Goal: Use online tool/utility: Utilize a website feature to perform a specific function

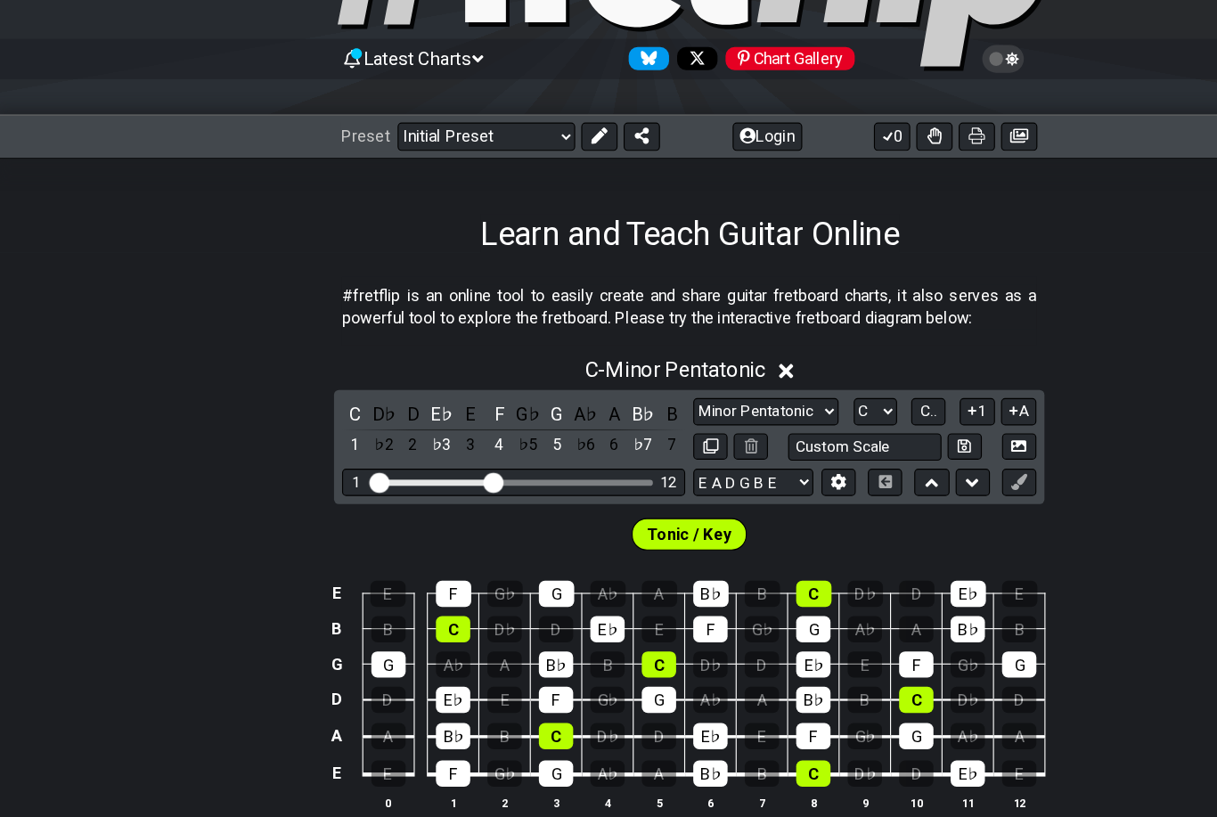
scroll to position [119, 0]
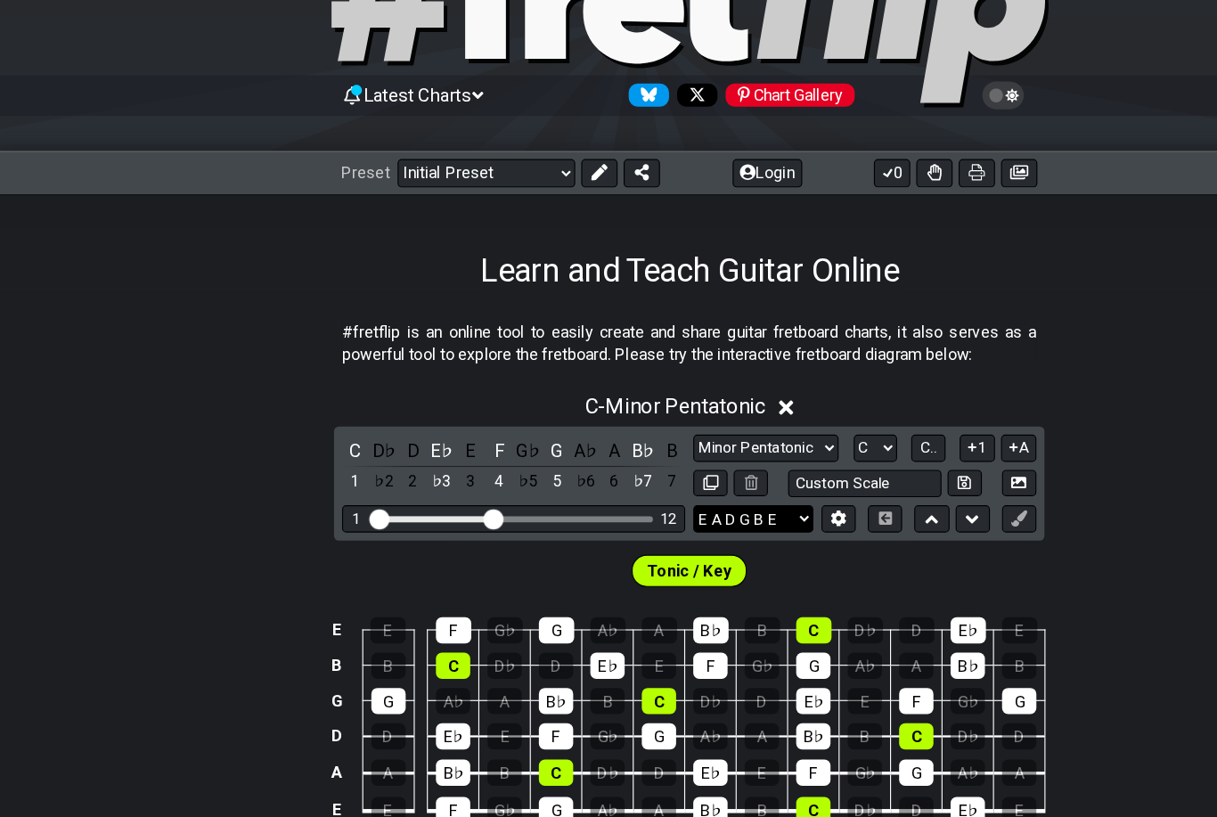
click at [707, 468] on select "E A D G B E E A D G B E E A D G B E B E A D F♯ B A D G C E A D A D G B E E♭ A♭ …" at bounding box center [665, 458] width 106 height 24
click at [633, 429] on button at bounding box center [627, 427] width 30 height 24
select select "C"
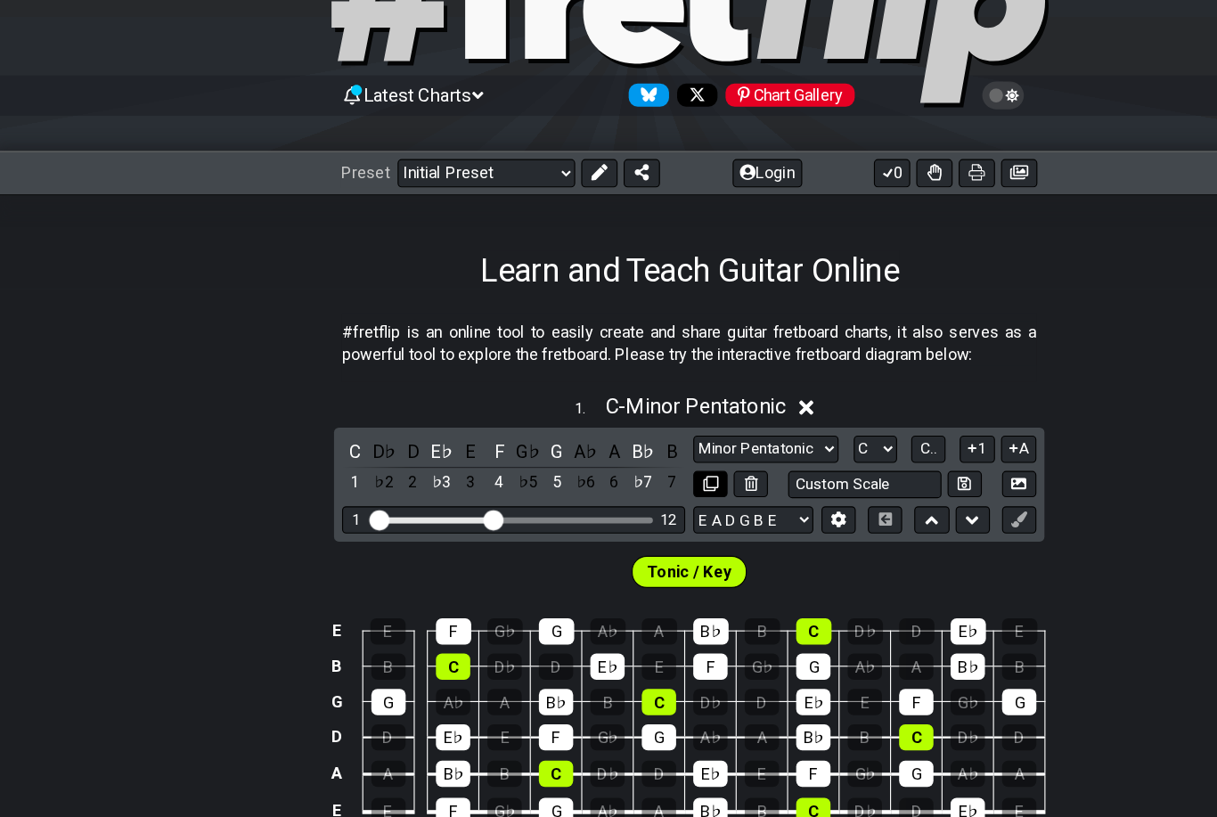
click at [625, 424] on icon at bounding box center [627, 427] width 13 height 13
select select "C"
click at [627, 421] on icon at bounding box center [627, 427] width 13 height 13
select select "C"
click at [715, 354] on icon at bounding box center [712, 360] width 13 height 19
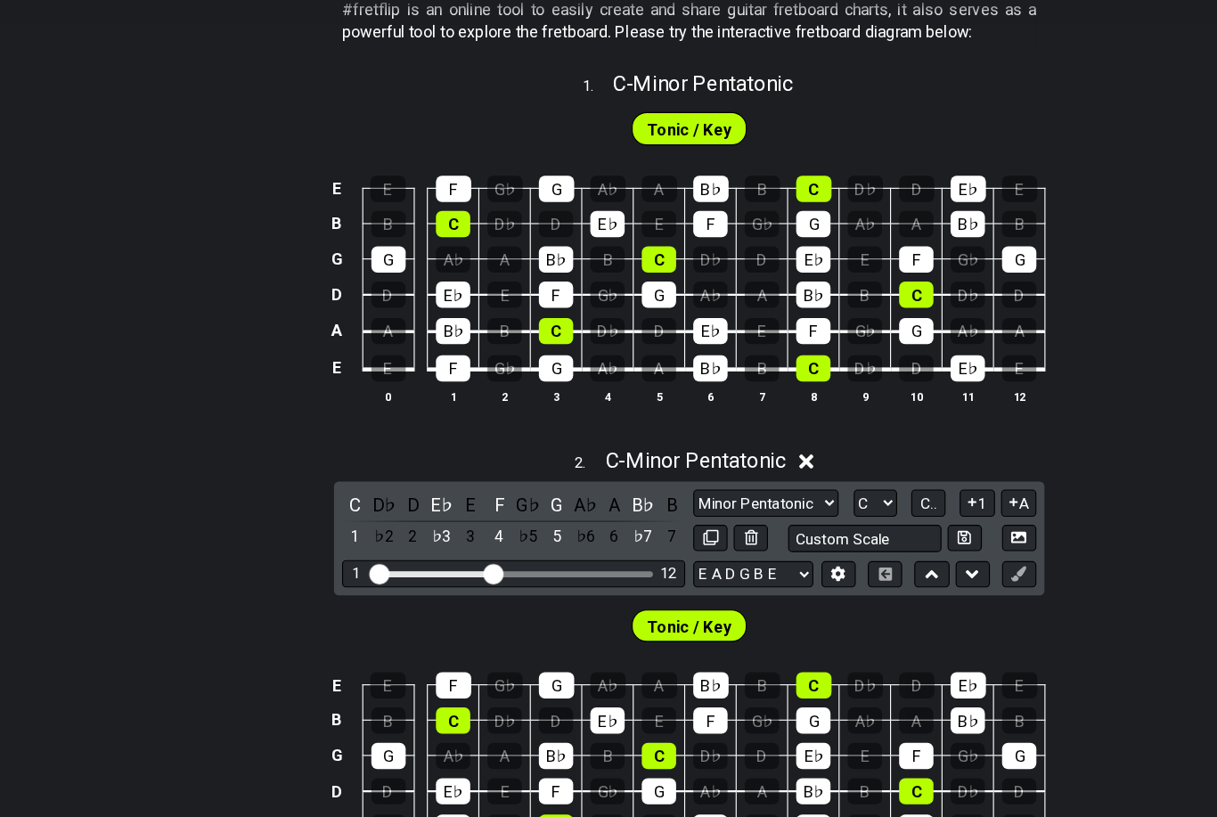
scroll to position [359, 0]
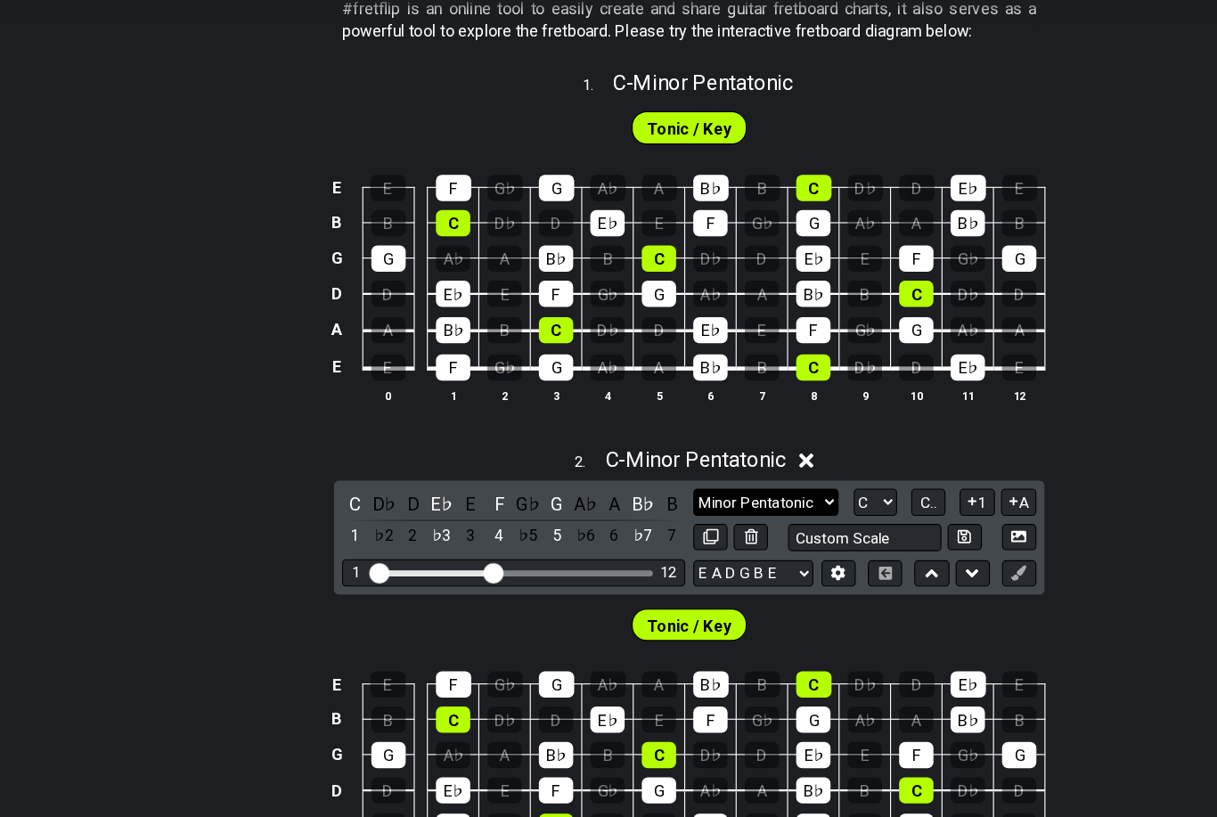
click at [724, 477] on select "Minor Pentatonic Click to edit Minor Pentatonic Major Pentatonic Minor Blues Ma…" at bounding box center [676, 489] width 128 height 24
select select "Major / [PERSON_NAME]"
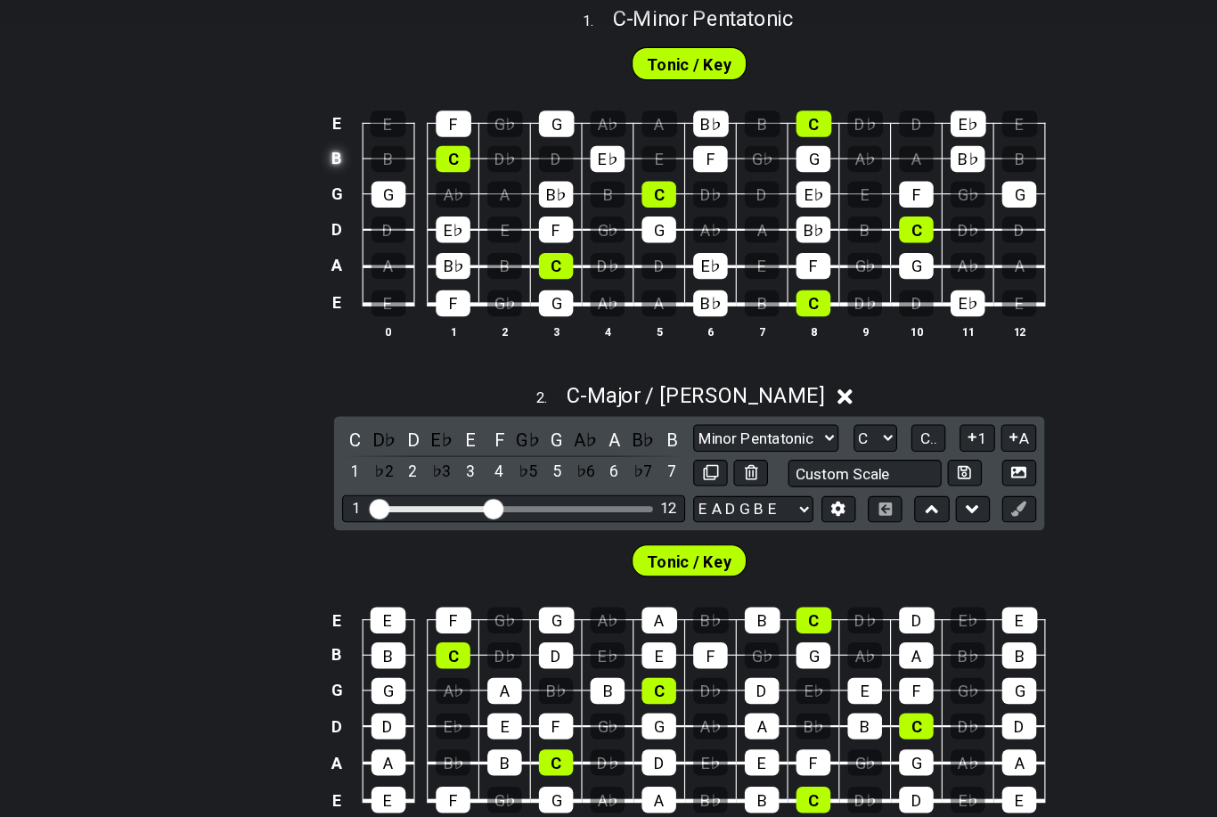
scroll to position [416, 0]
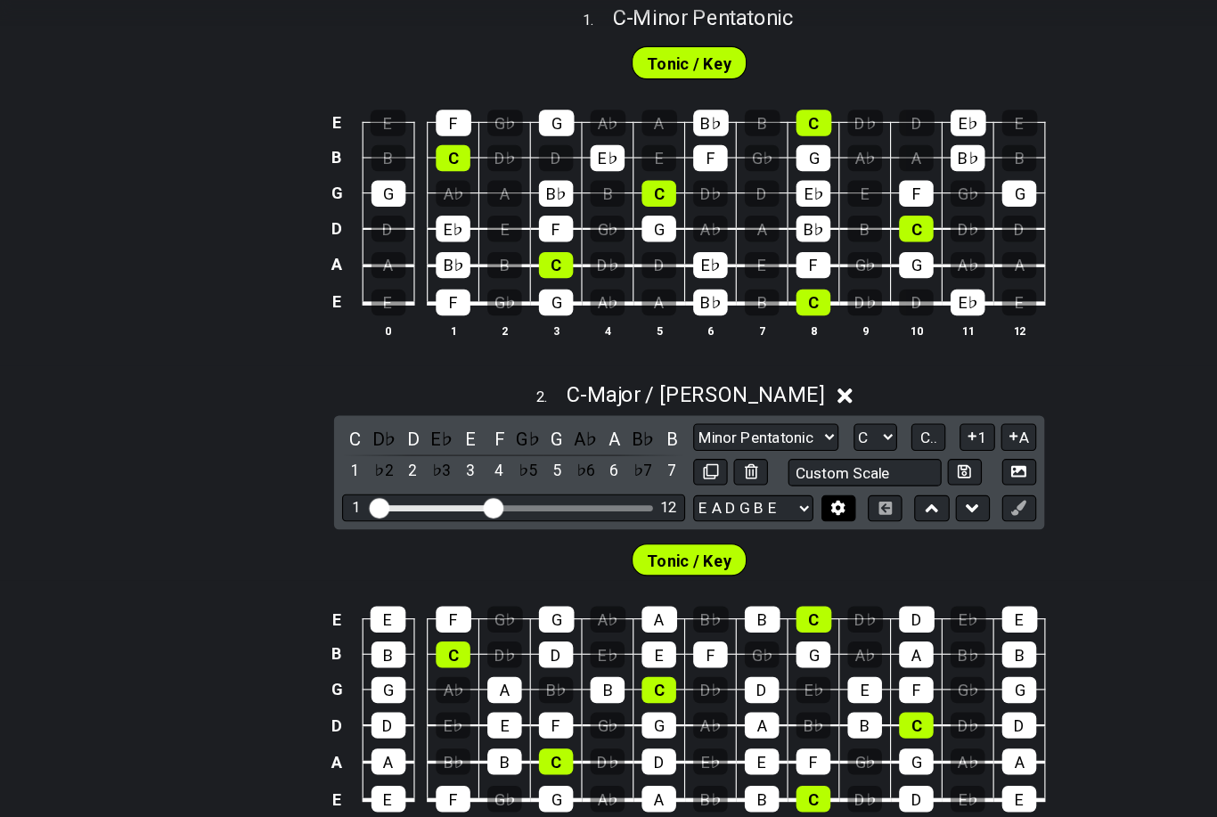
click at [740, 487] on icon at bounding box center [740, 493] width 12 height 13
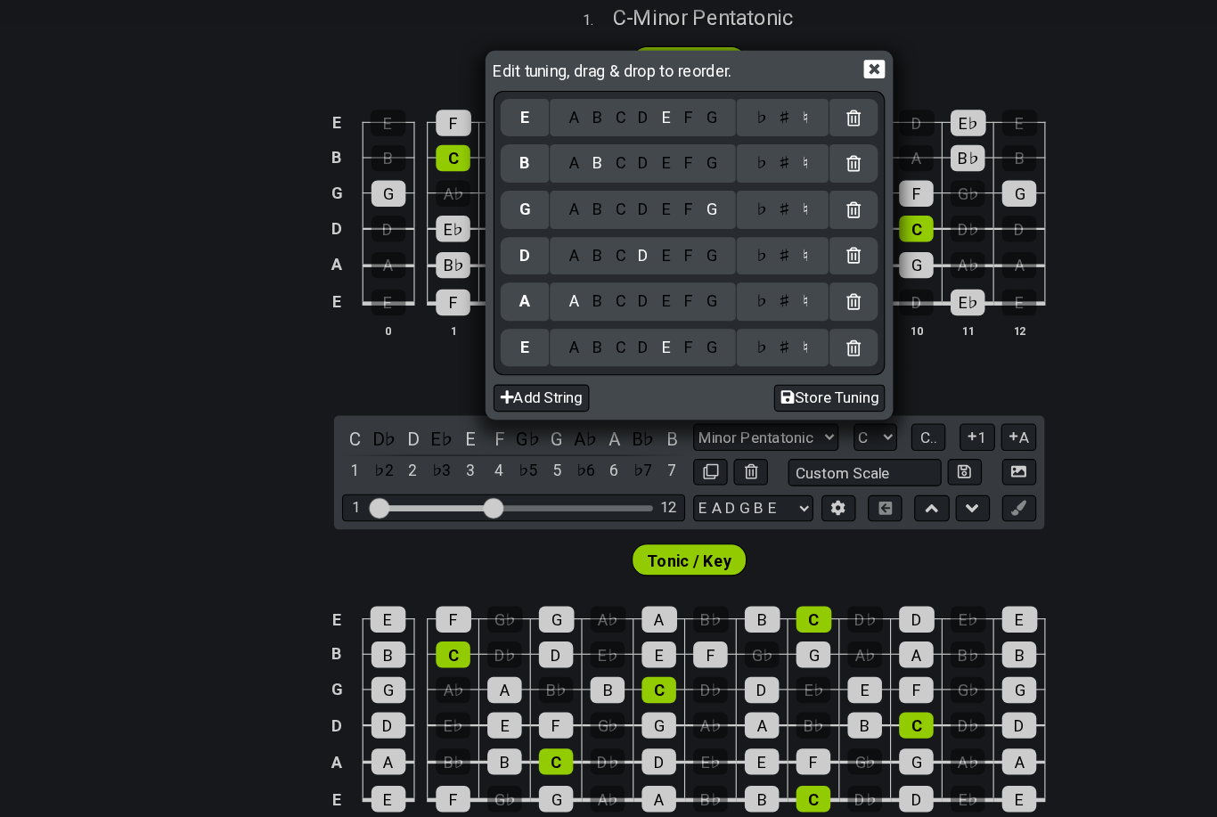
click at [990, 341] on div "Edit tuning, drag & drop to reorder. E A B C D E F G ♭ ♯ ♮ B A B C D E F G ♭ ♯ …" at bounding box center [608, 408] width 1217 height 817
click at [774, 97] on icon at bounding box center [772, 106] width 19 height 19
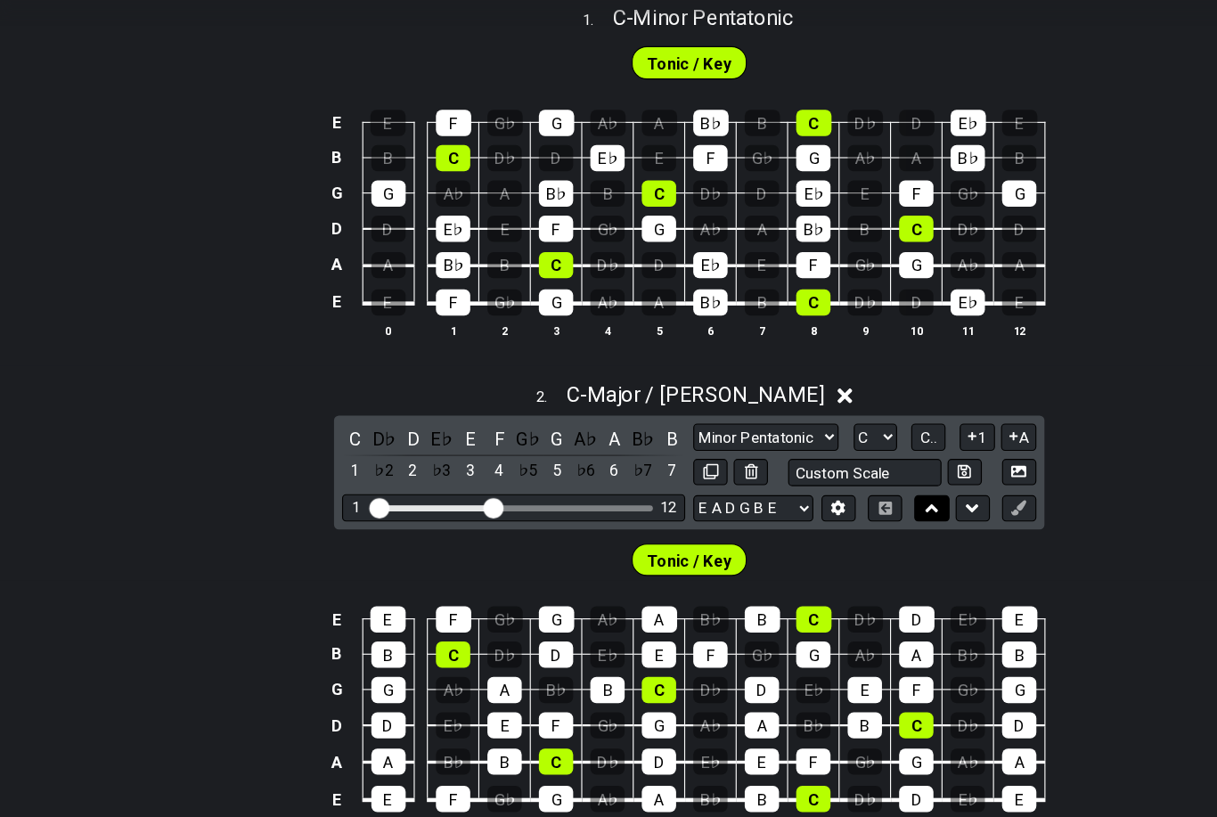
click at [821, 486] on icon at bounding box center [823, 495] width 12 height 18
select select "Major / [PERSON_NAME]"
select select "C"
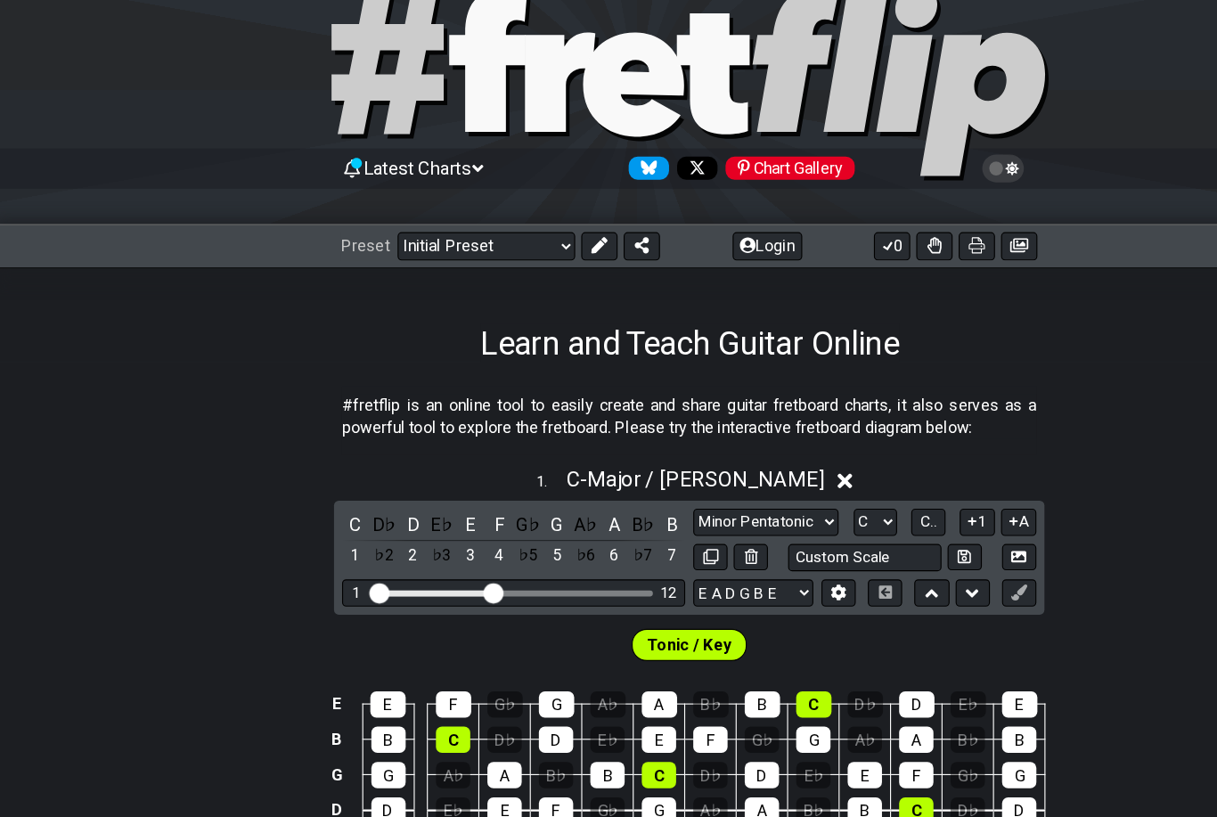
scroll to position [20, 0]
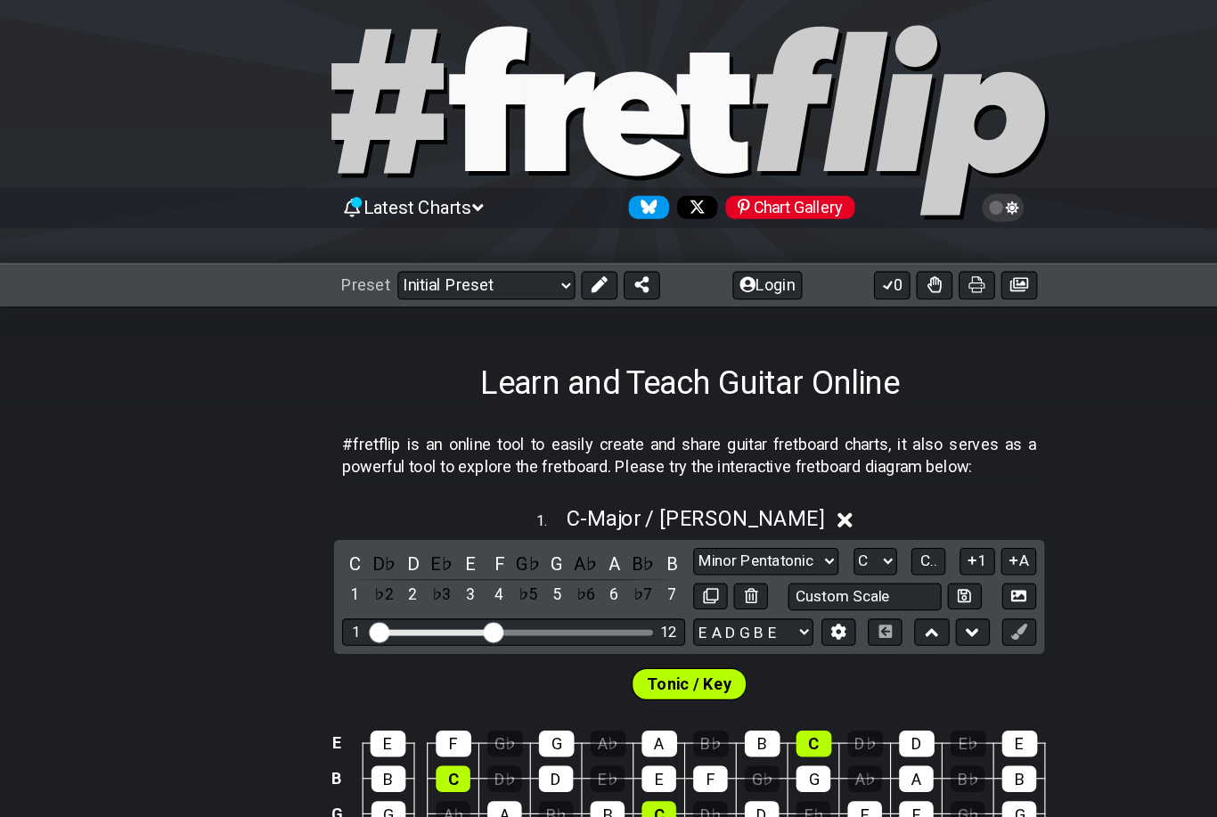
click at [740, 457] on icon at bounding box center [746, 459] width 13 height 13
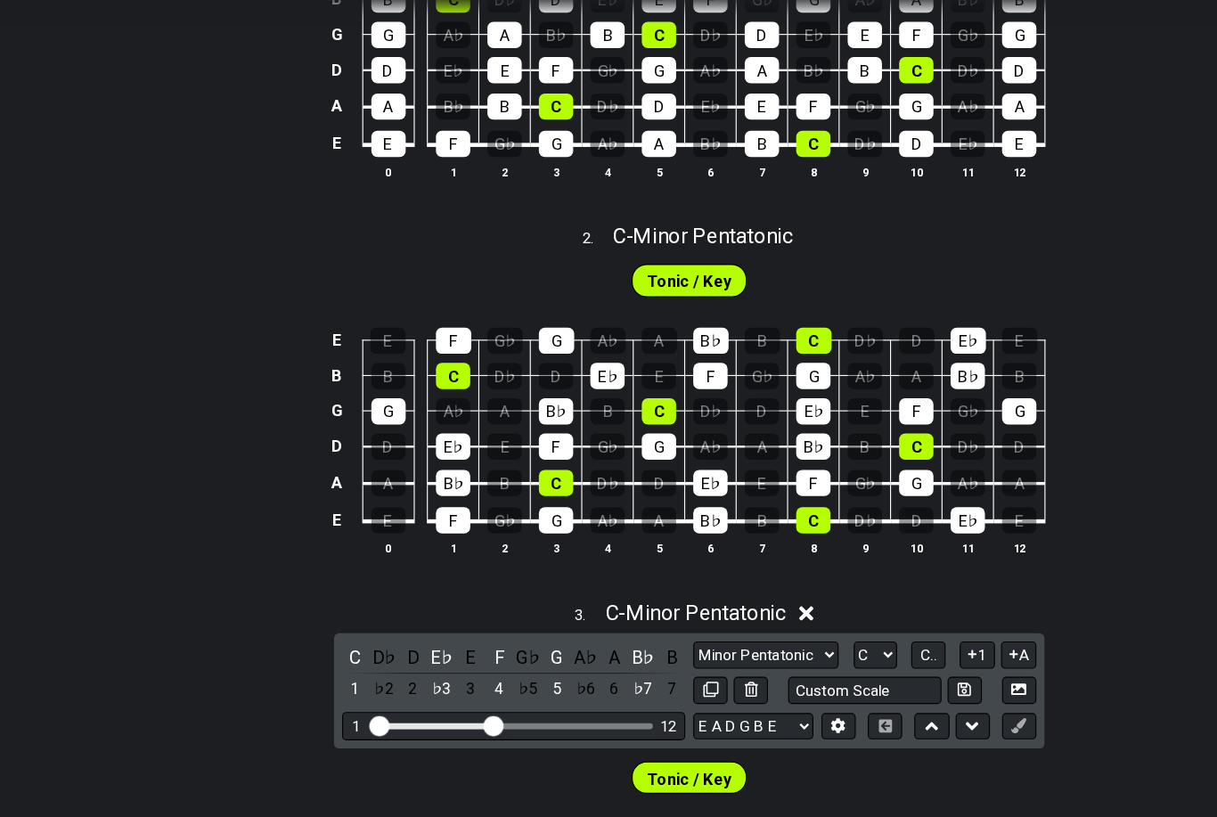
scroll to position [629, 0]
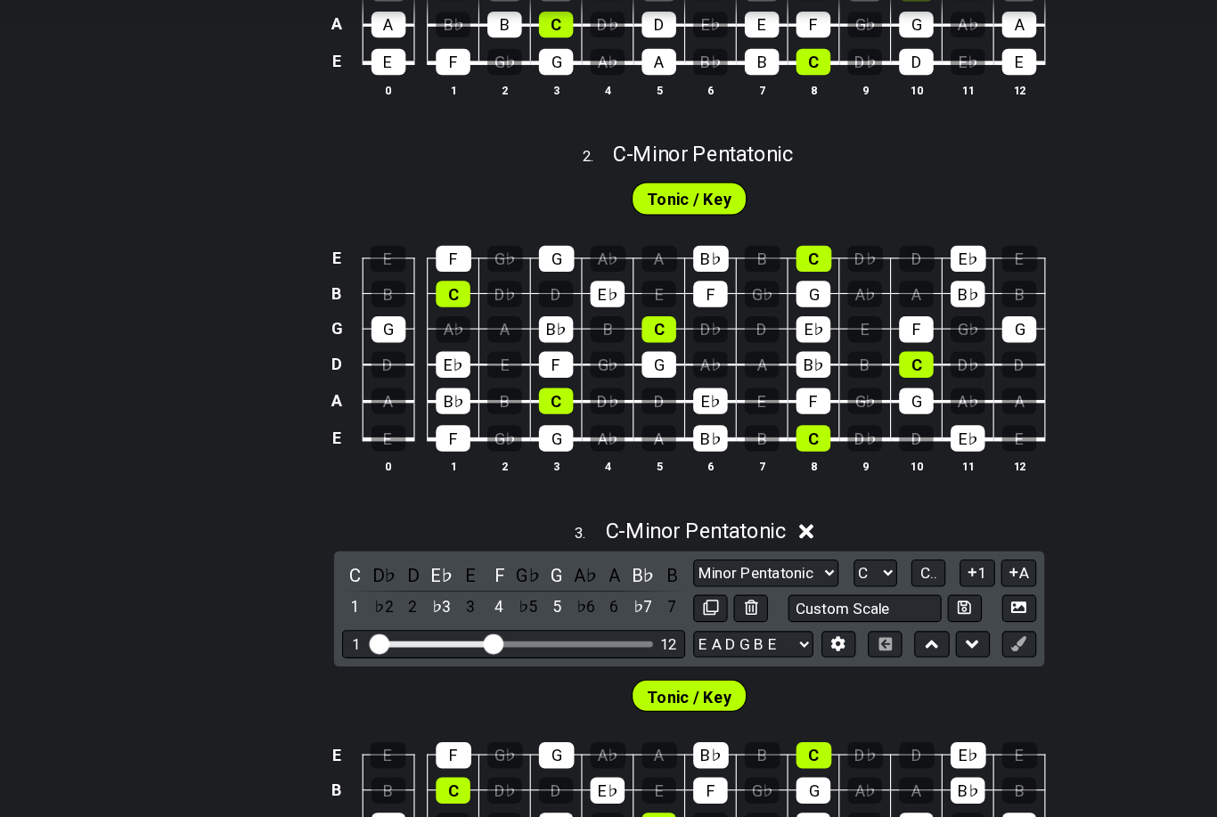
click at [716, 505] on icon at bounding box center [712, 514] width 13 height 19
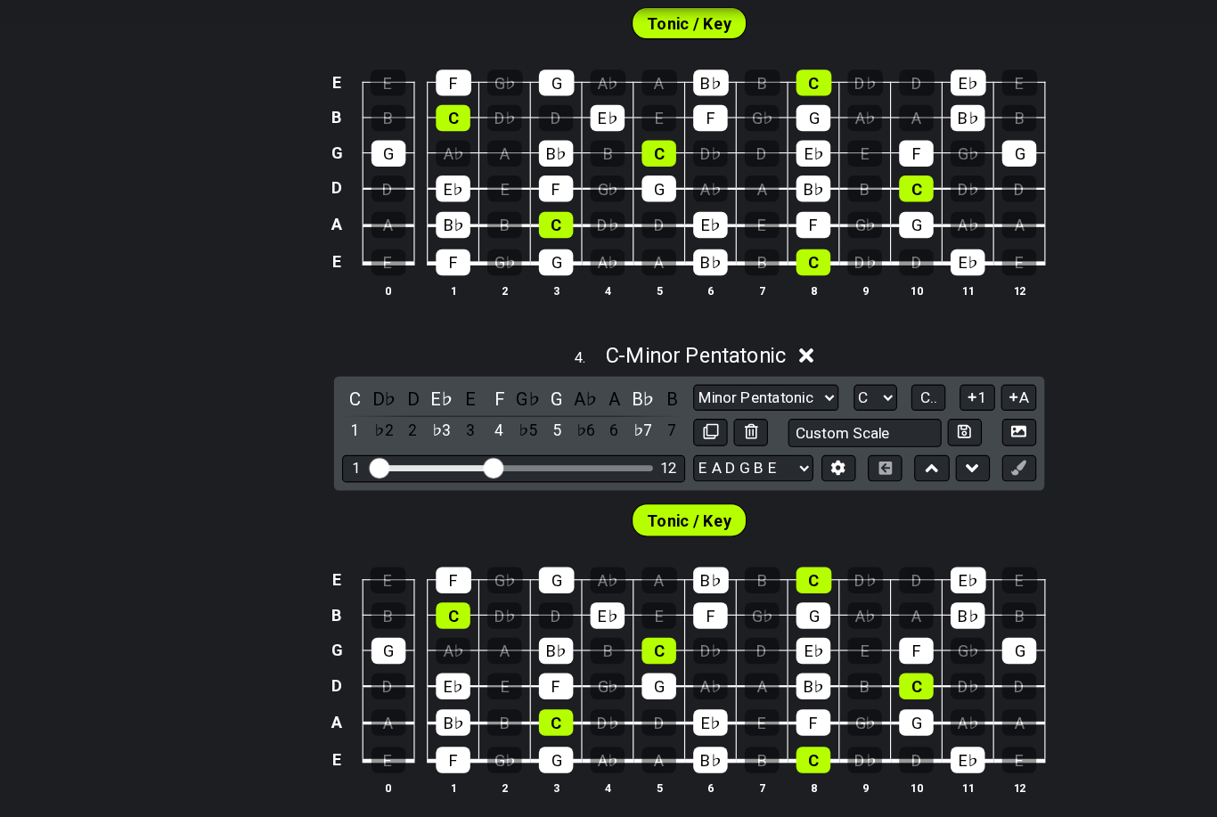
scroll to position [1117, 0]
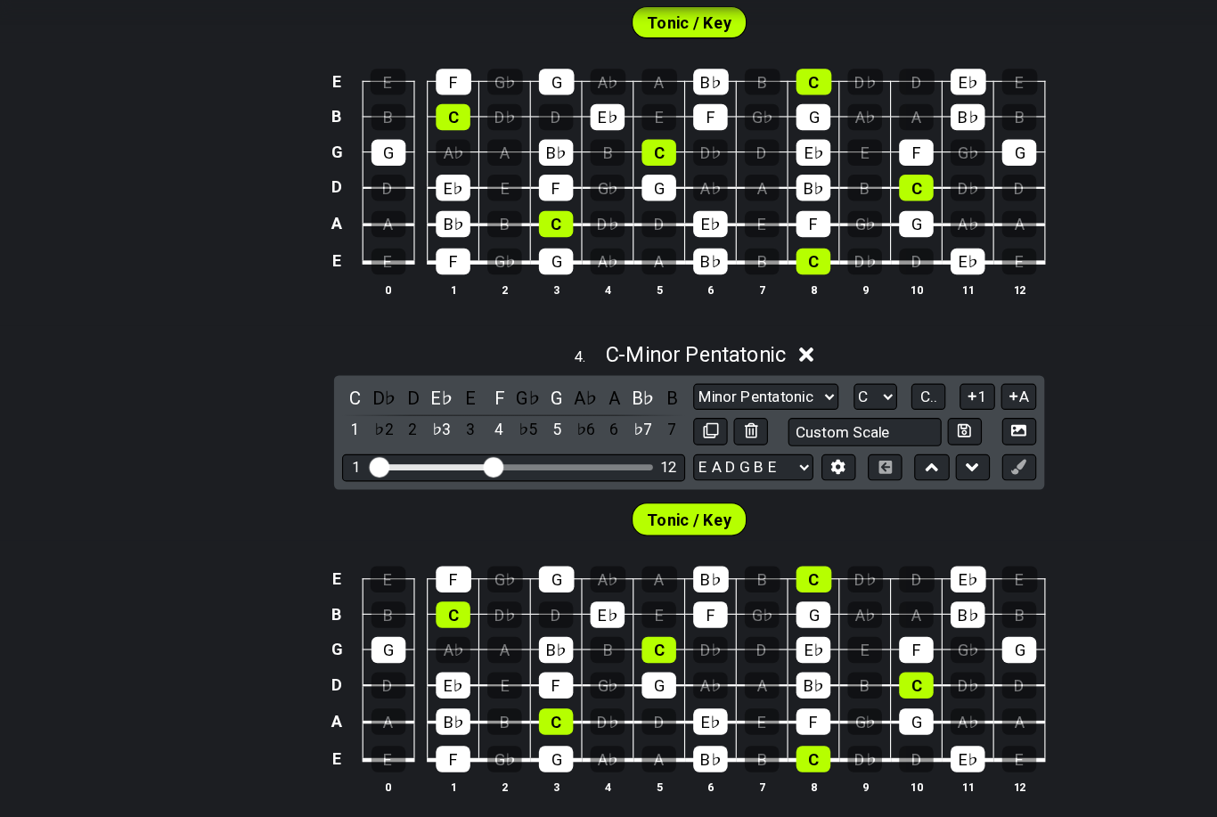
click at [714, 353] on icon at bounding box center [712, 359] width 13 height 13
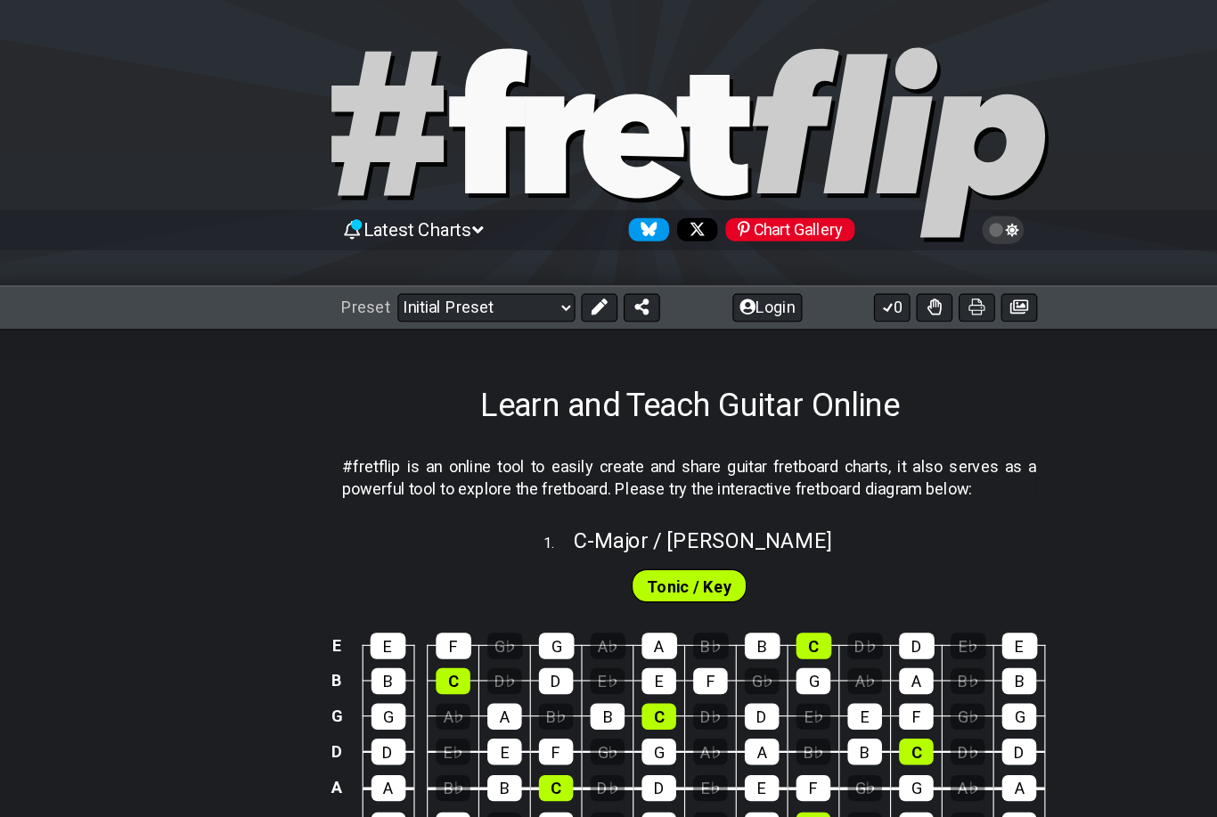
scroll to position [0, 0]
click at [452, 258] on div "Preset Welcome to #fretflip! Initial Preset Custom Preset Minor Pentatonic Majo…" at bounding box center [608, 271] width 1217 height 39
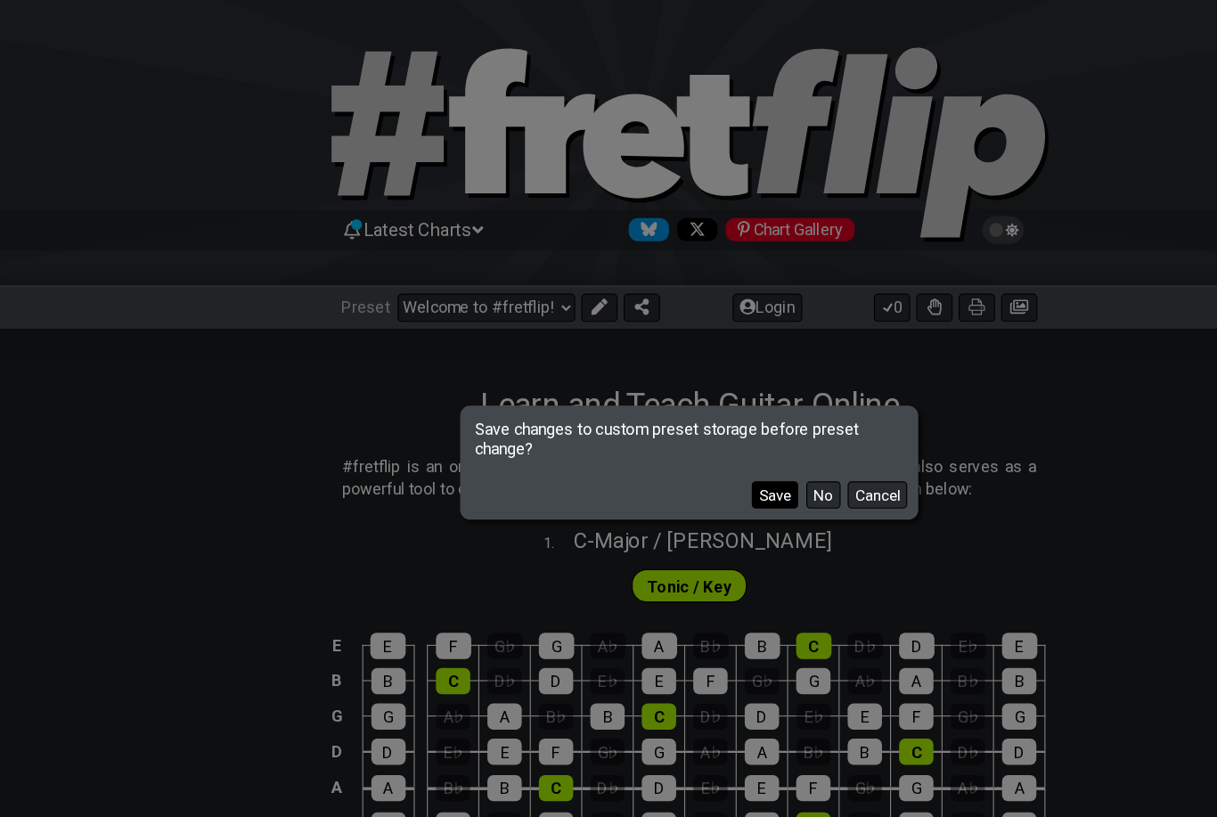
click at [688, 433] on button "Save" at bounding box center [684, 437] width 41 height 24
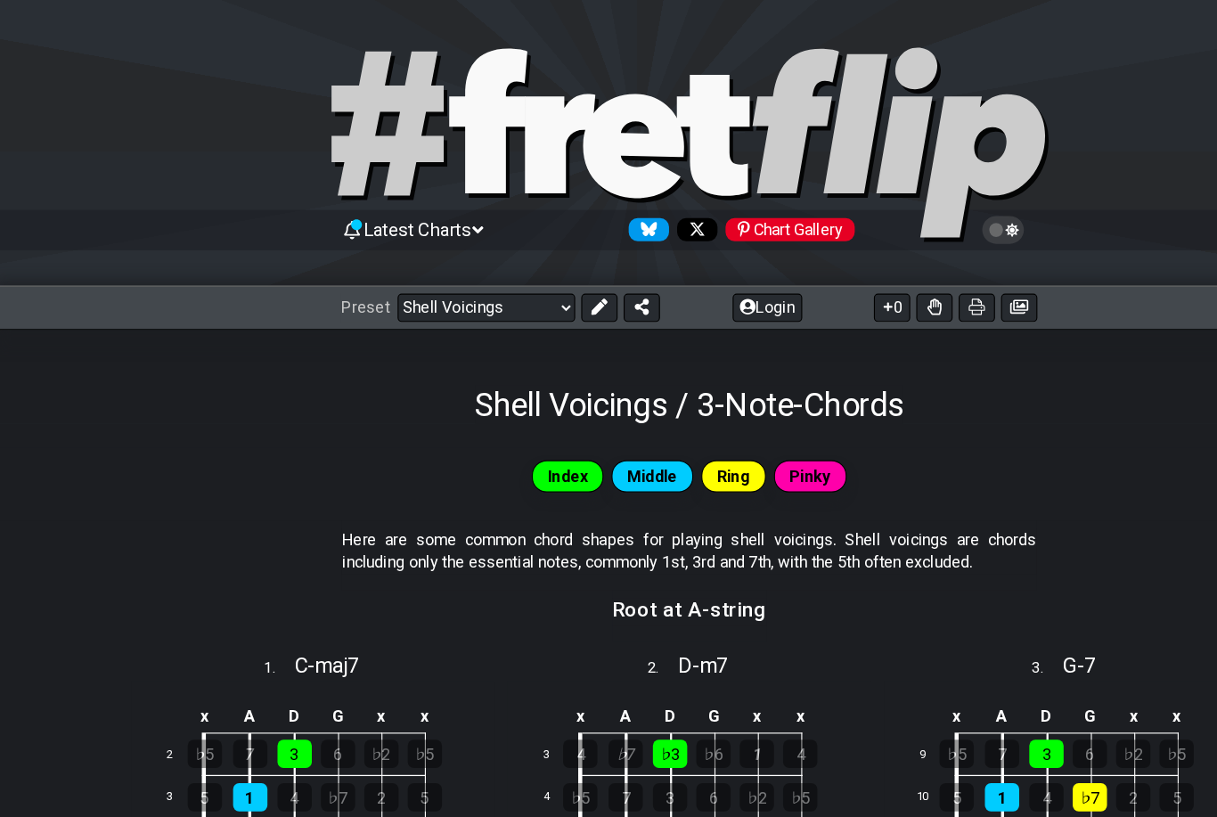
click at [473, 258] on div "Preset Welcome to #fretflip! Initial Preset Learn and Teach Guitar Online Minor…" at bounding box center [608, 271] width 1217 height 39
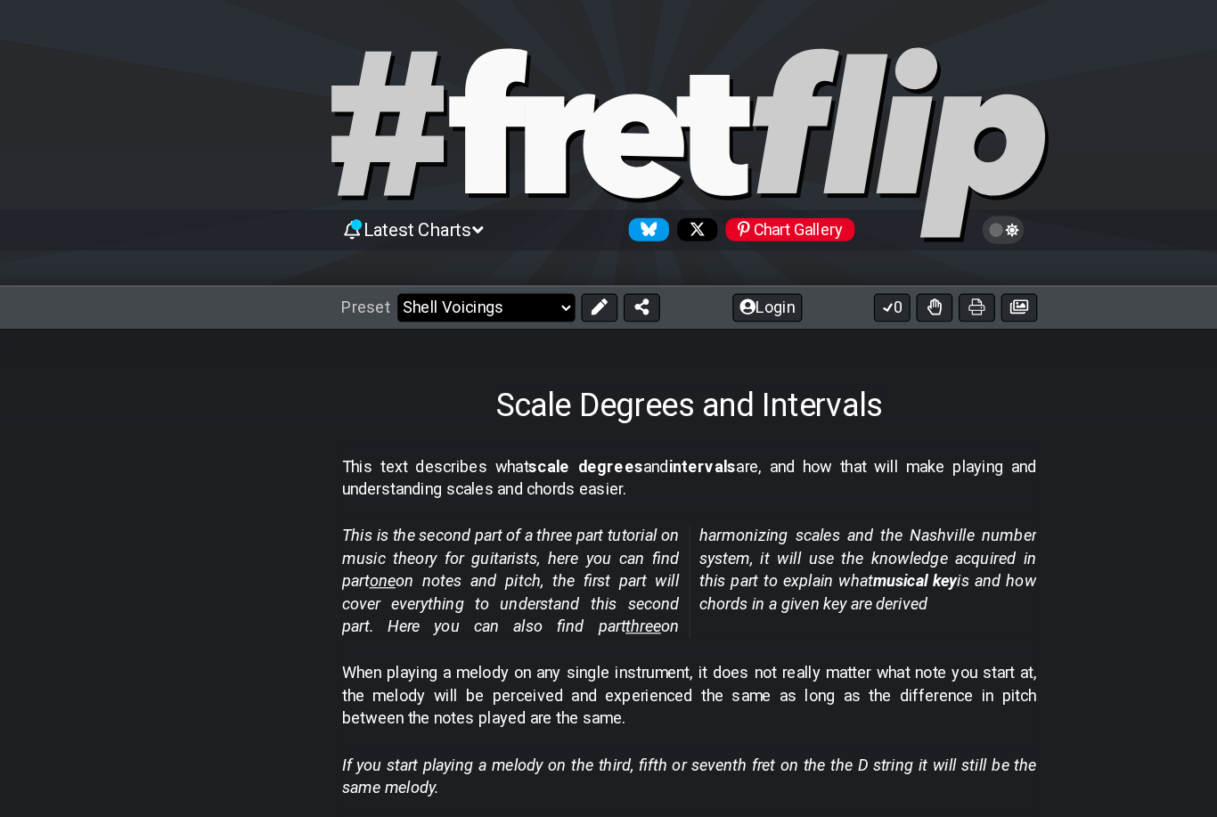
select select "/scale-degrees-and-intervals"
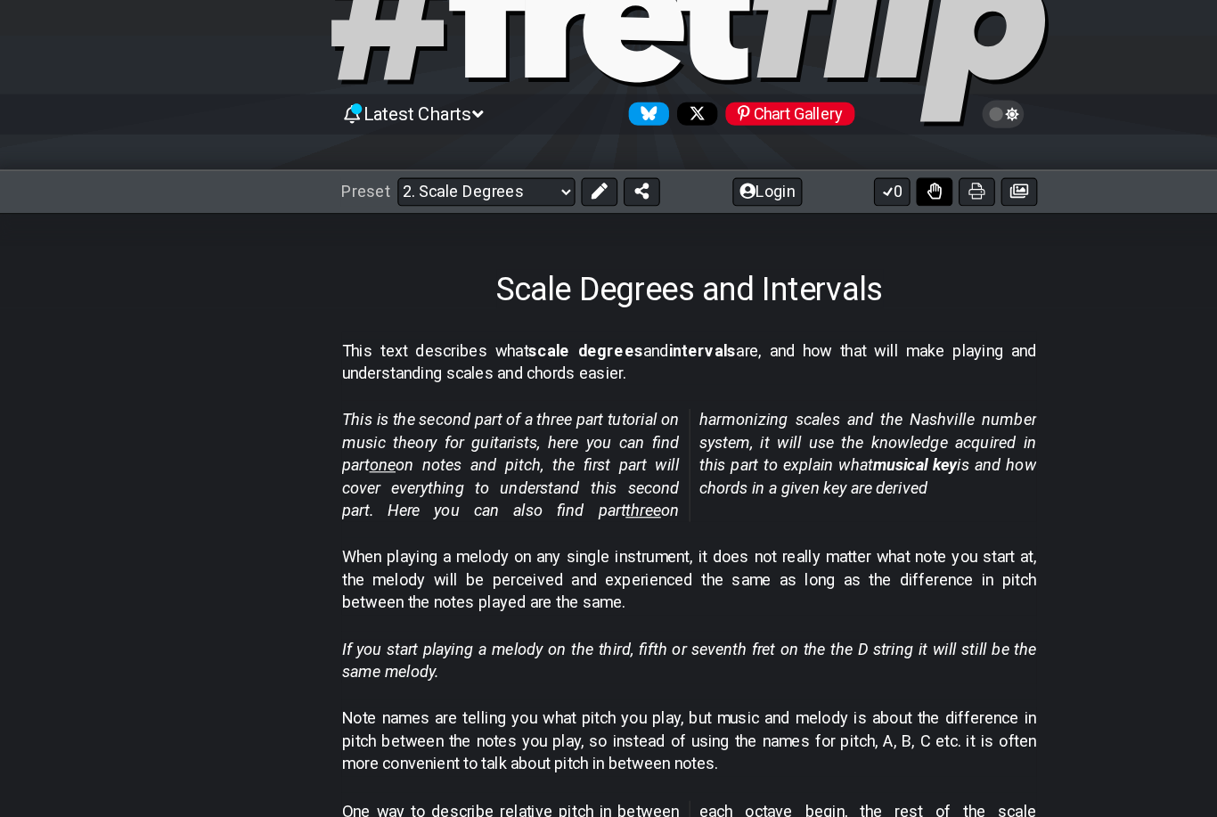
scroll to position [102, 0]
click at [823, 171] on icon at bounding box center [825, 168] width 12 height 14
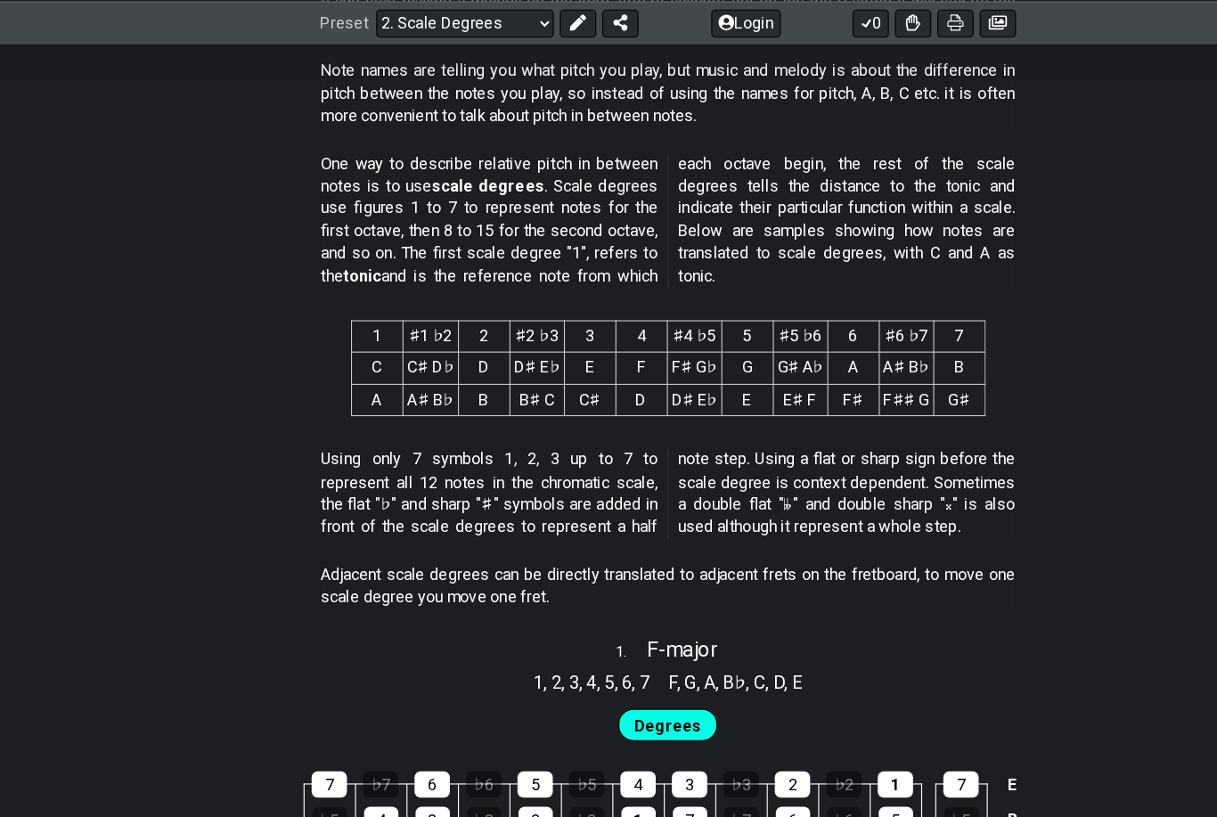
scroll to position [675, 0]
